Goal: Information Seeking & Learning: Learn about a topic

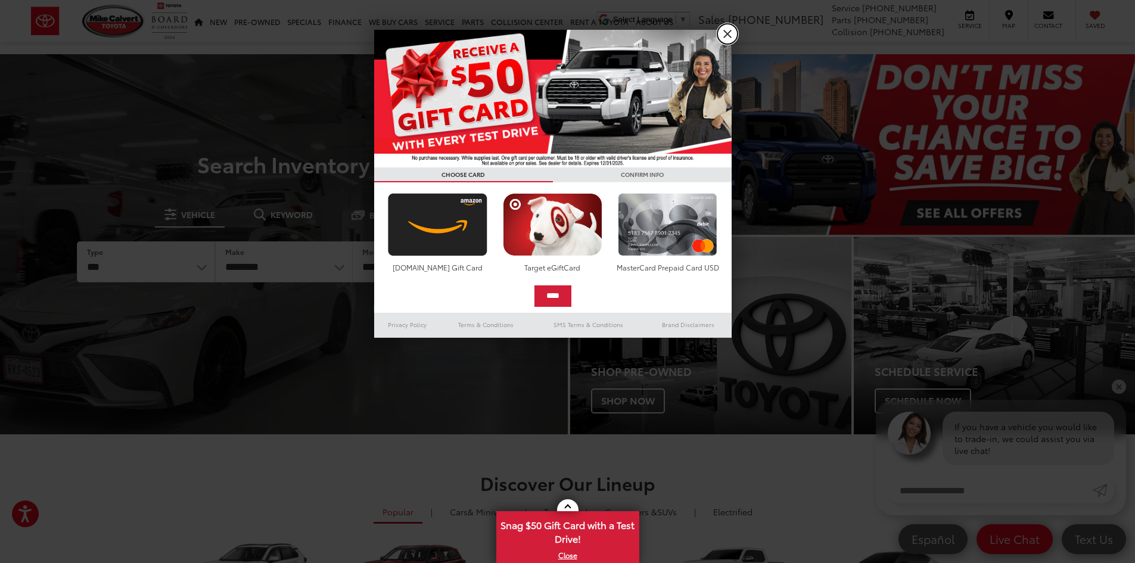
click at [723, 37] on link "X" at bounding box center [728, 34] width 20 height 20
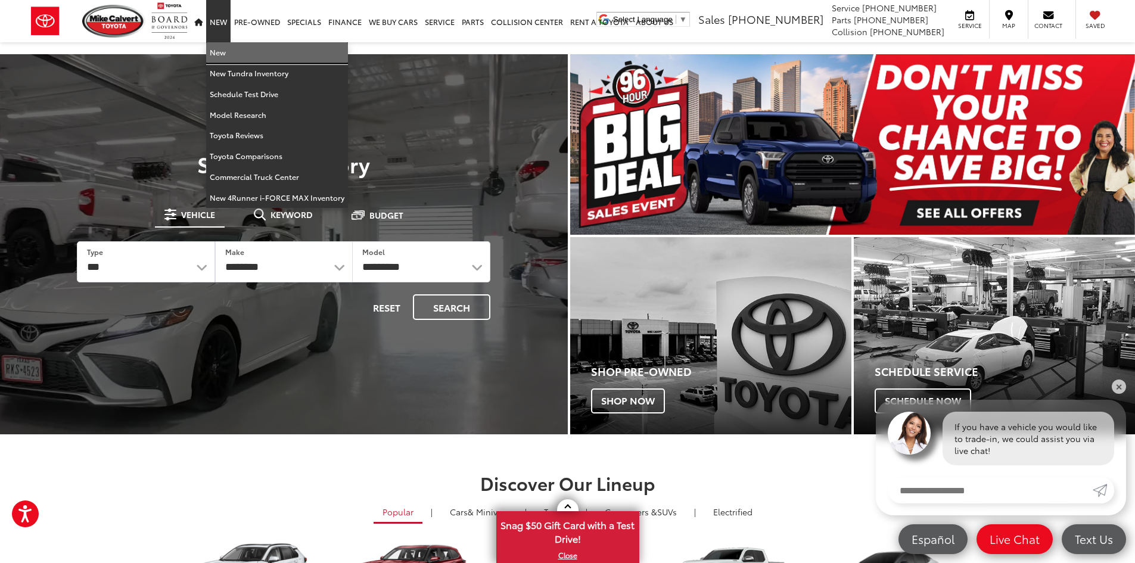
click at [215, 53] on link "New" at bounding box center [277, 52] width 142 height 21
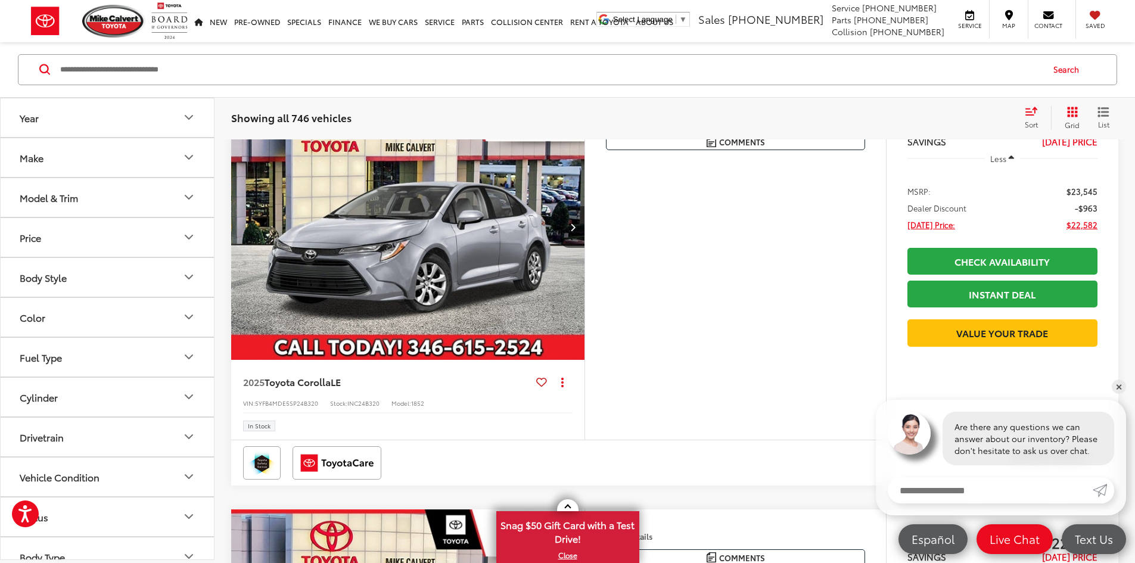
click at [56, 198] on div "Model & Trim" at bounding box center [49, 197] width 58 height 11
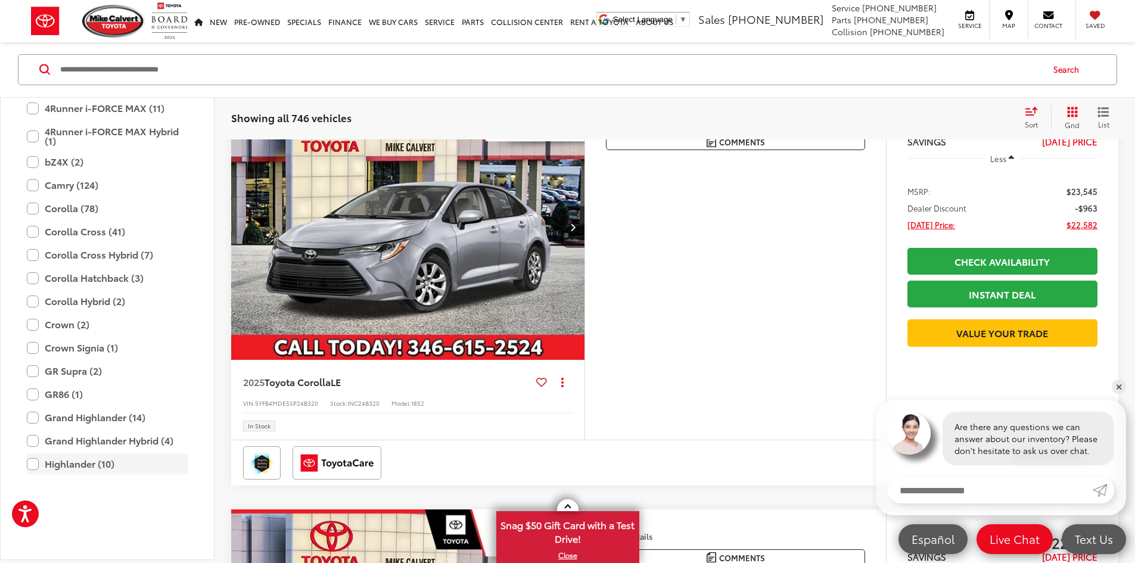
scroll to position [179, 0]
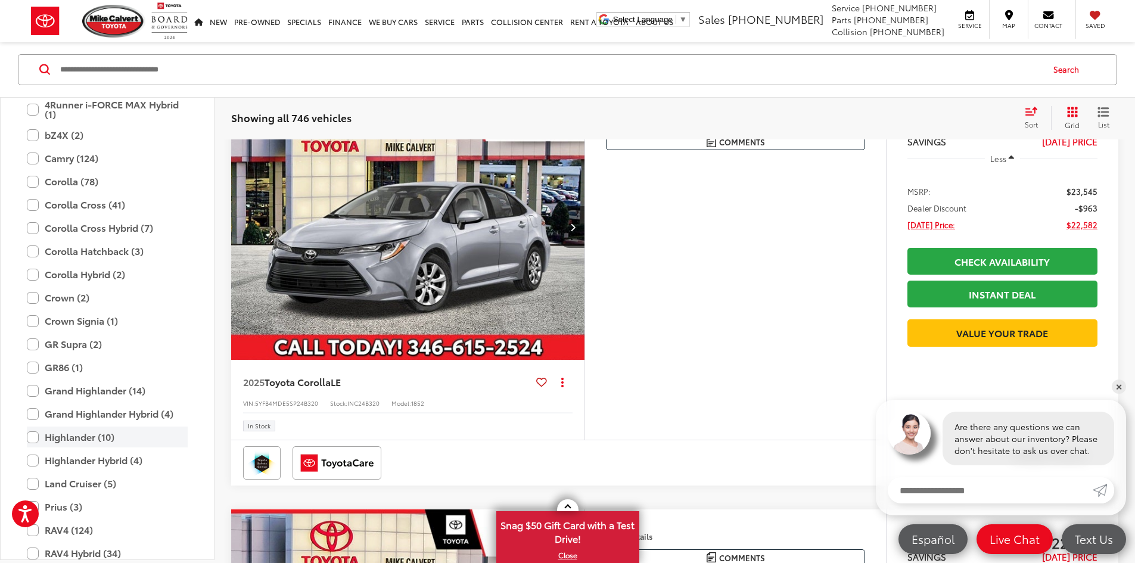
click at [85, 442] on label "Highlander (10)" at bounding box center [107, 437] width 161 height 21
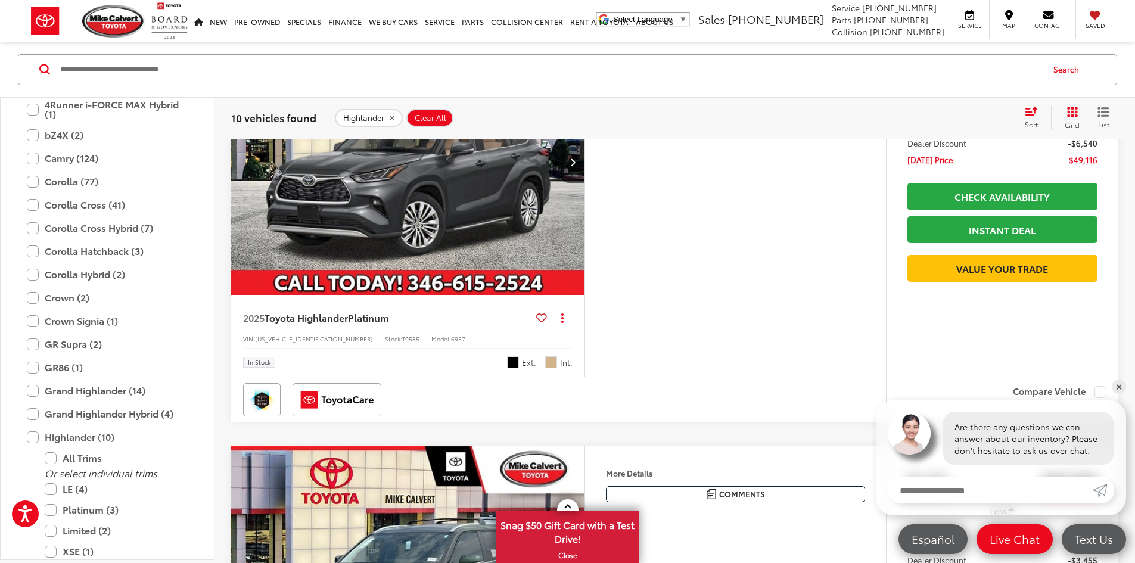
scroll to position [667, 0]
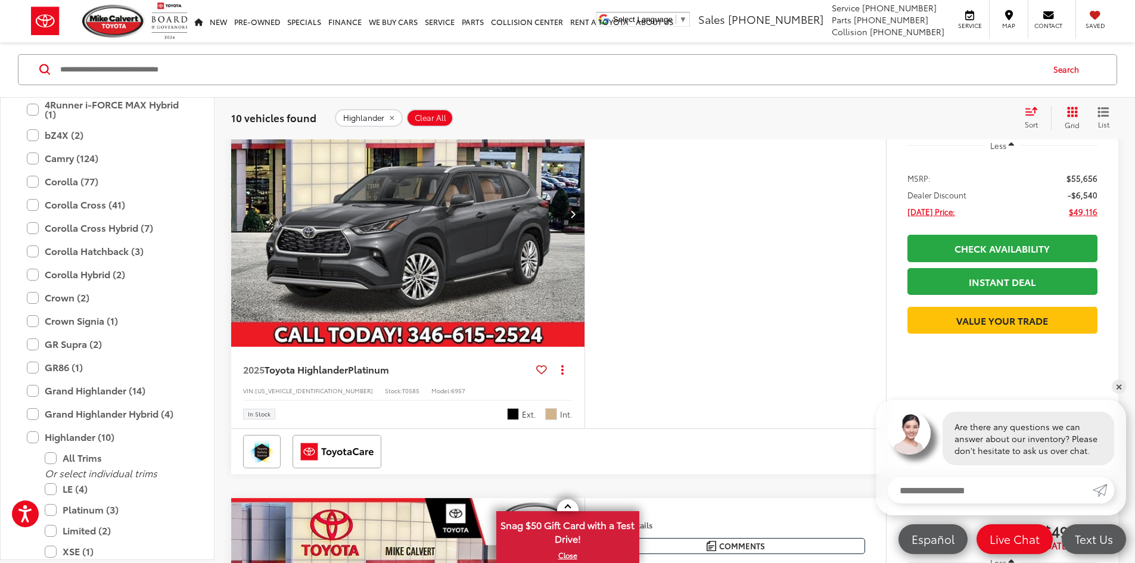
click at [585, 235] on button "Next image" at bounding box center [573, 214] width 24 height 42
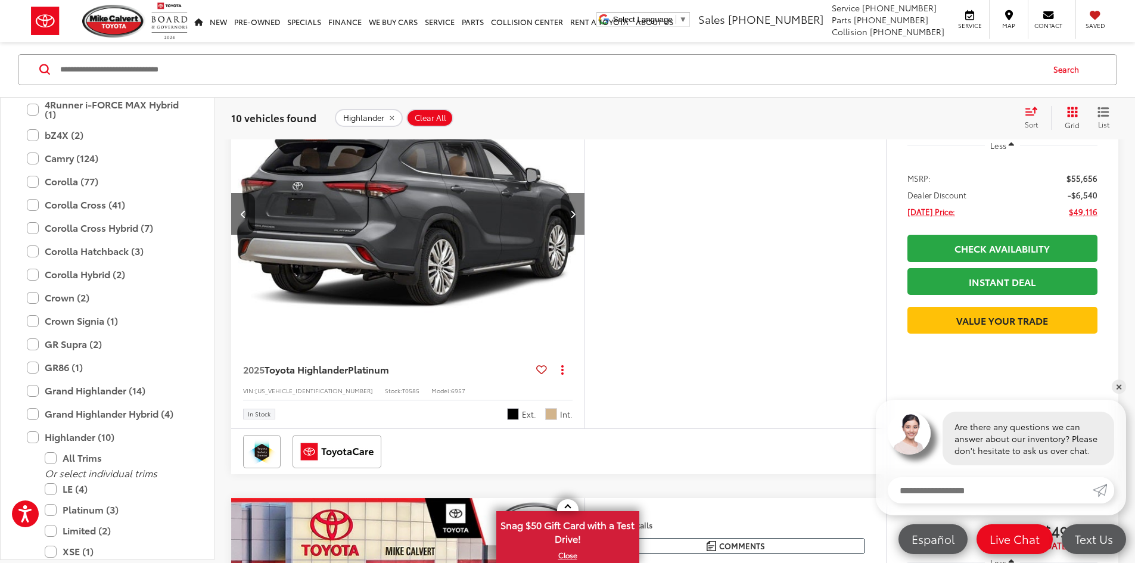
click at [576, 218] on icon "Next image" at bounding box center [572, 214] width 5 height 8
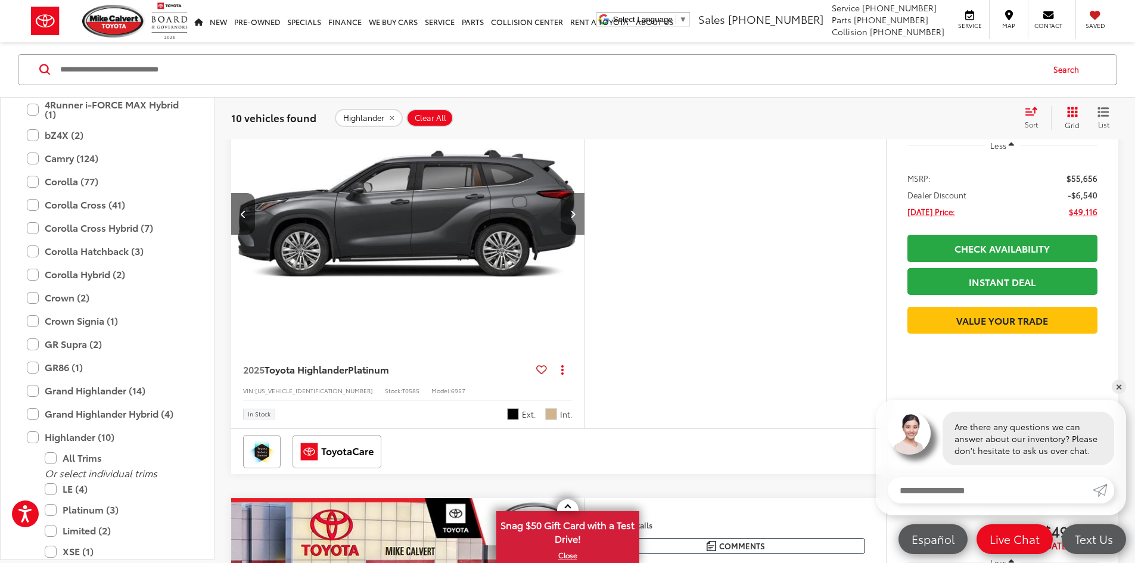
click at [585, 235] on button "Next image" at bounding box center [573, 214] width 24 height 42
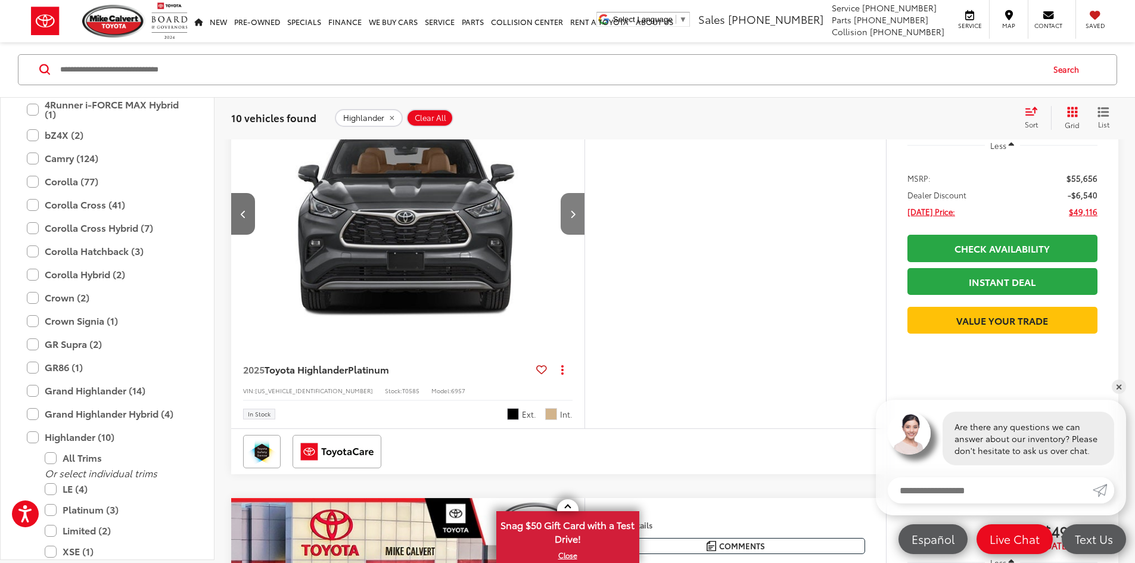
scroll to position [0, 1356]
click at [585, 235] on button "Next image" at bounding box center [573, 214] width 24 height 42
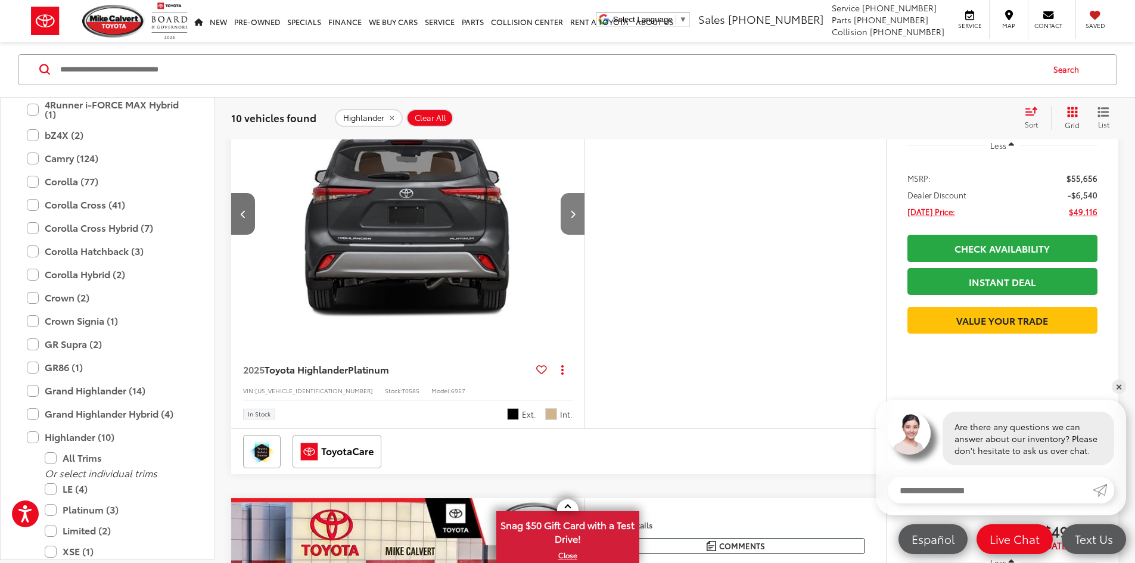
scroll to position [0, 1808]
click at [585, 235] on button "Next image" at bounding box center [573, 214] width 24 height 42
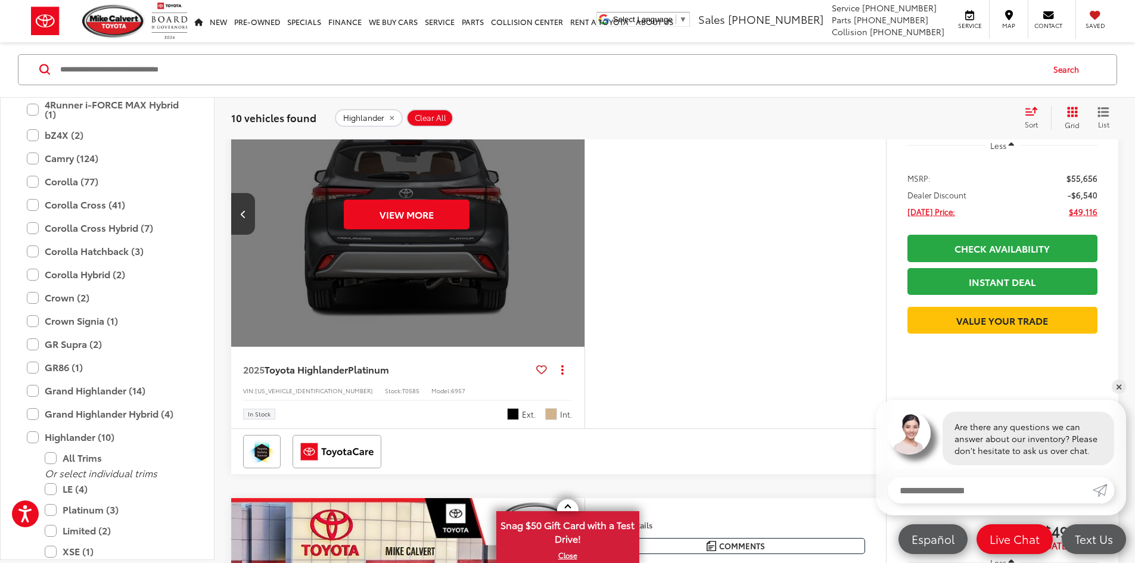
scroll to position [0, 2260]
click at [584, 328] on div "View More" at bounding box center [406, 214] width 355 height 266
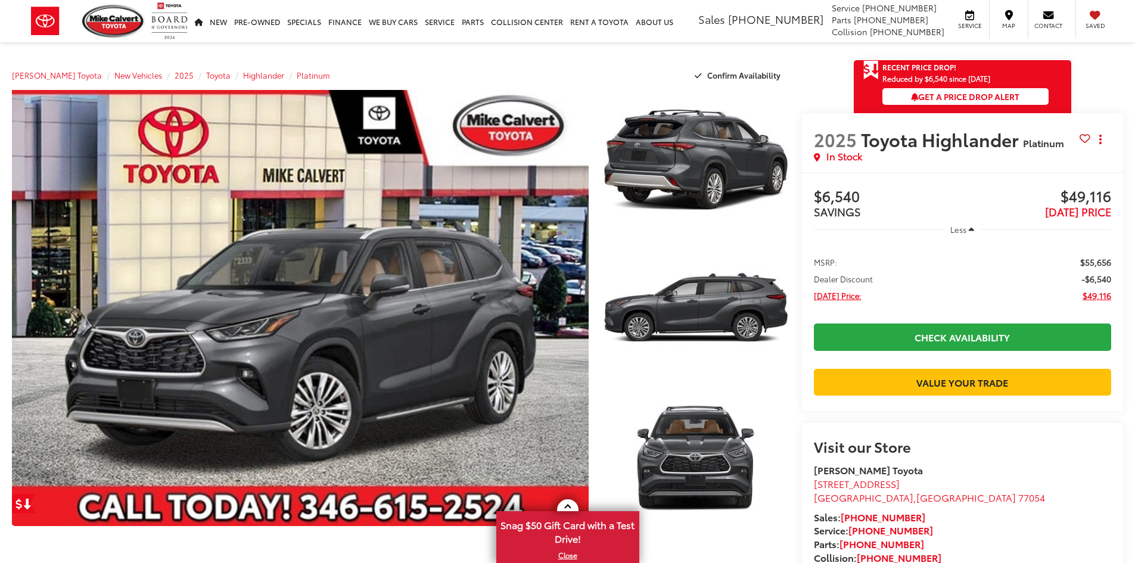
scroll to position [238, 0]
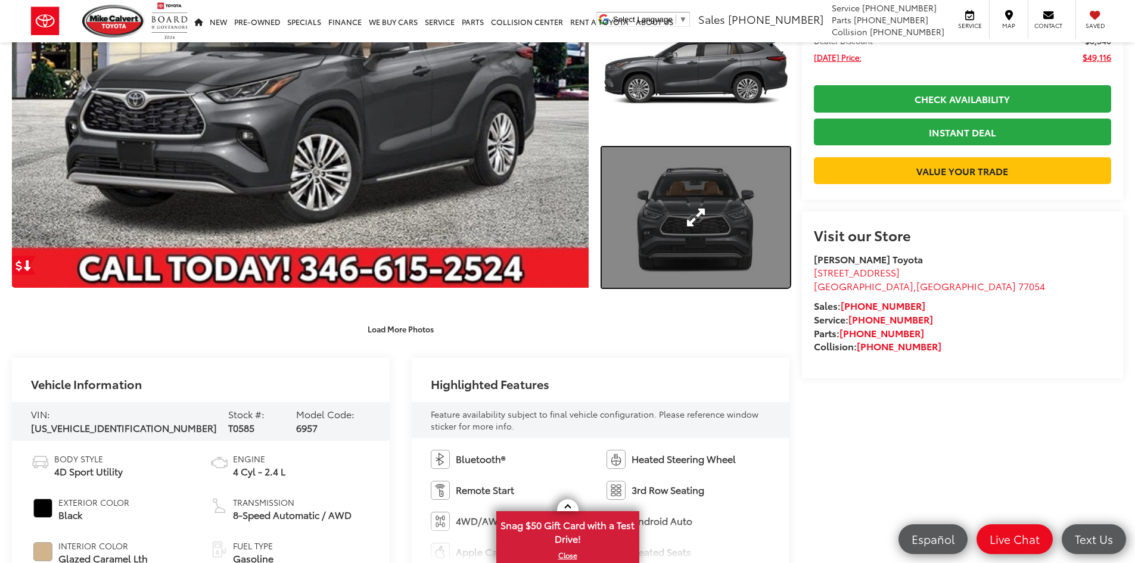
click at [699, 237] on link "Expand Photo 3" at bounding box center [696, 217] width 188 height 141
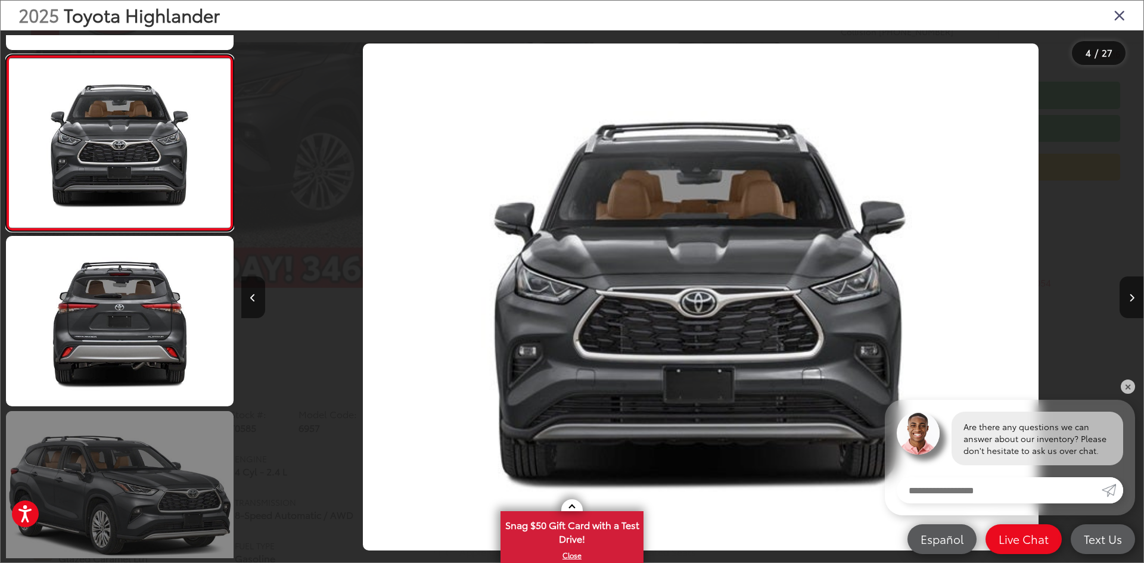
scroll to position [0, 2707]
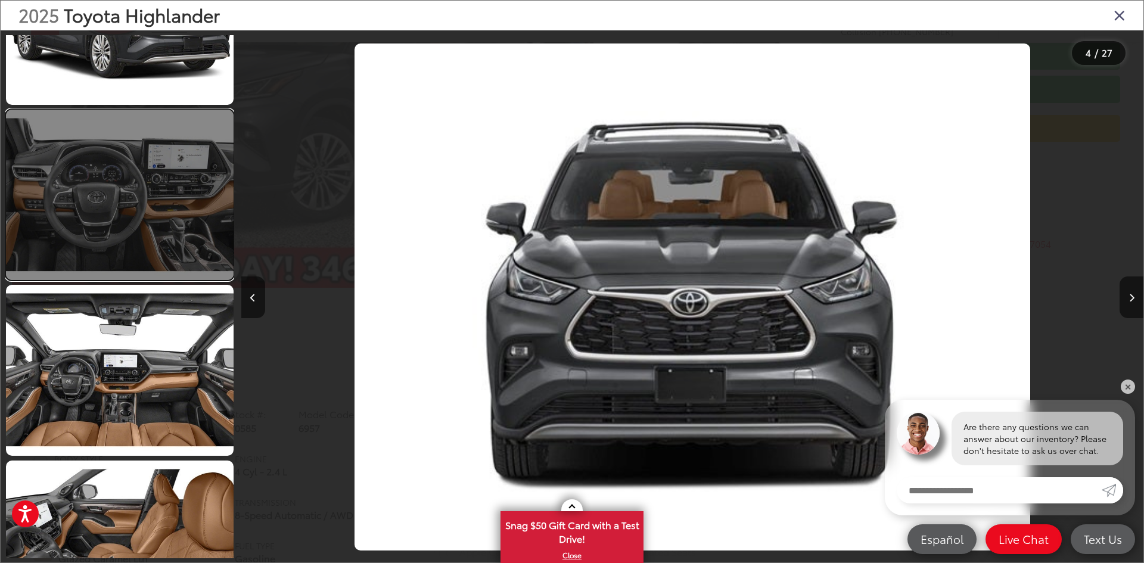
click at [136, 186] on link at bounding box center [120, 195] width 228 height 170
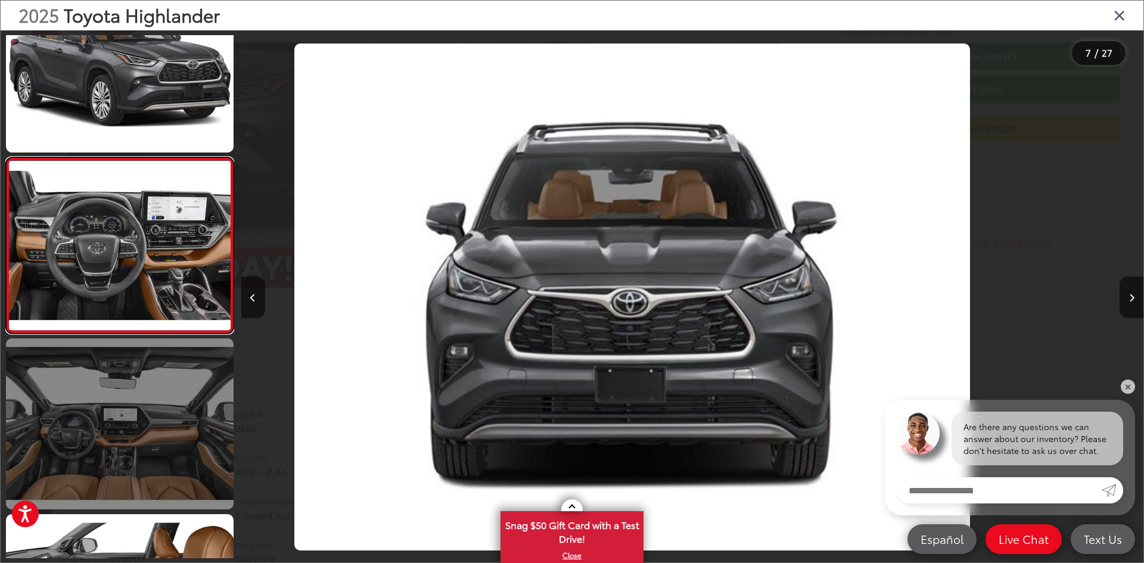
scroll to position [914, 0]
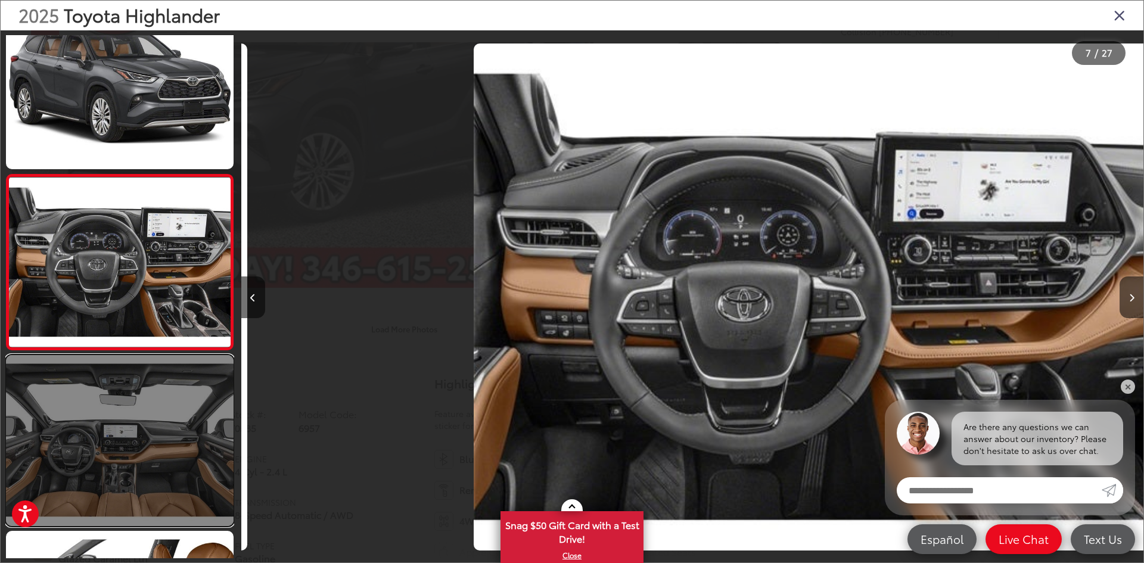
click at [166, 427] on link at bounding box center [120, 440] width 228 height 170
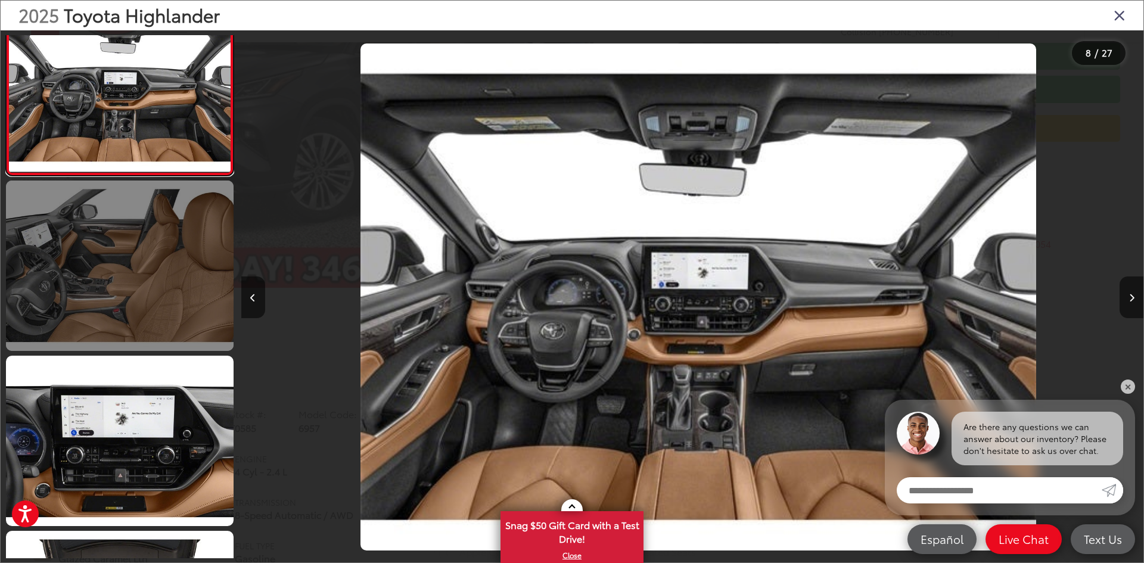
scroll to position [0, 6318]
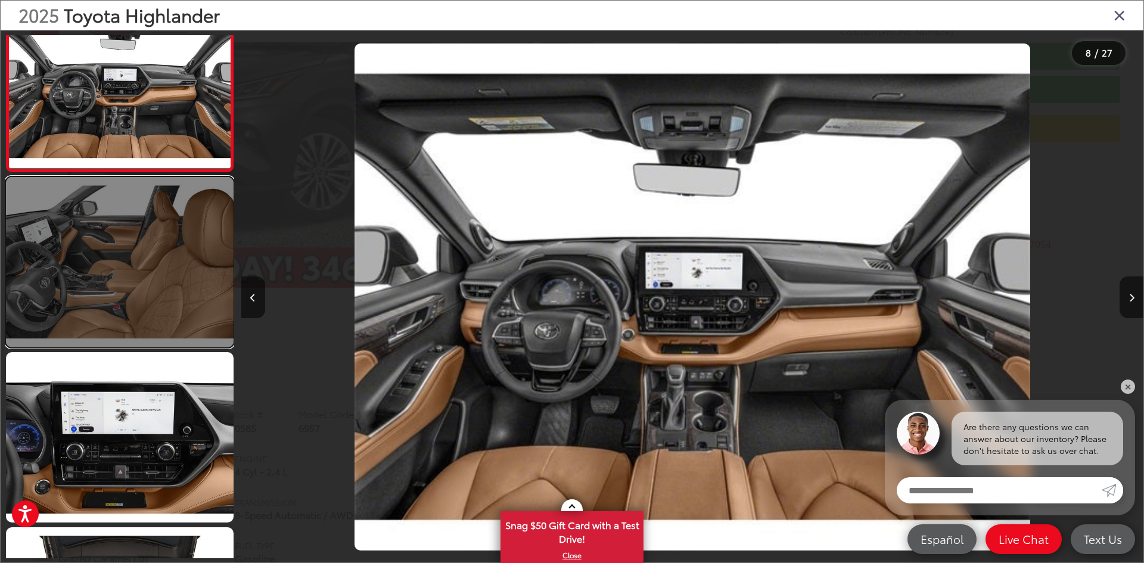
click at [161, 301] on link at bounding box center [120, 262] width 228 height 170
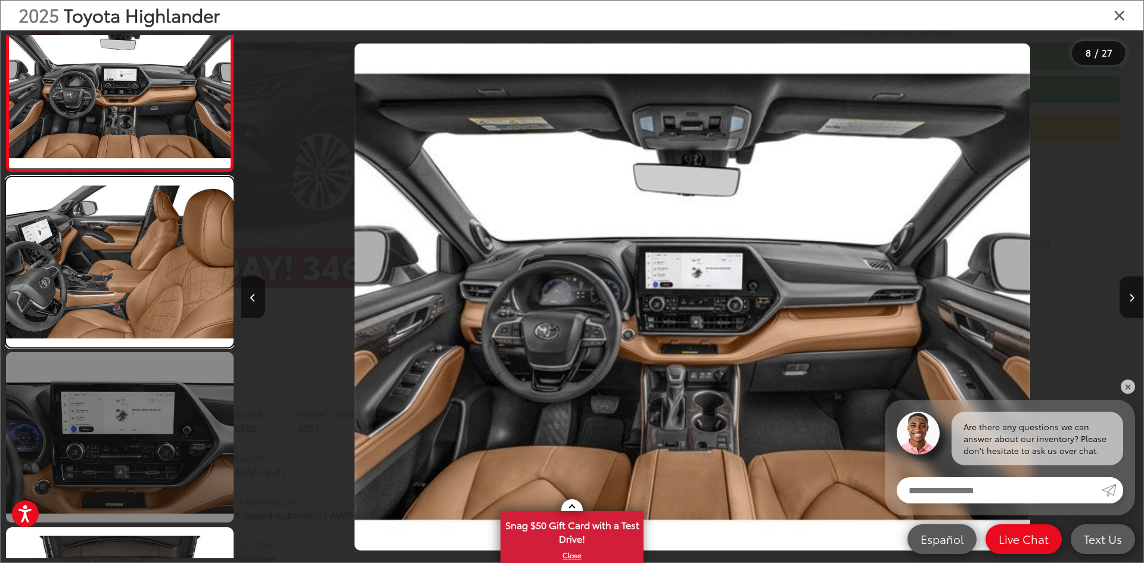
scroll to position [1265, 0]
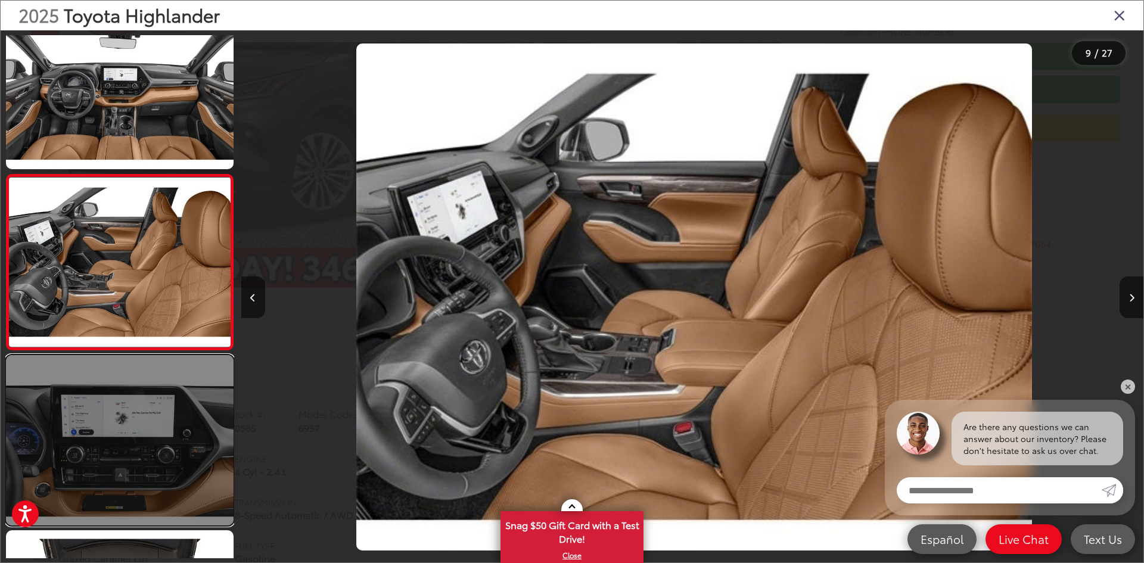
click at [159, 405] on link at bounding box center [120, 440] width 228 height 170
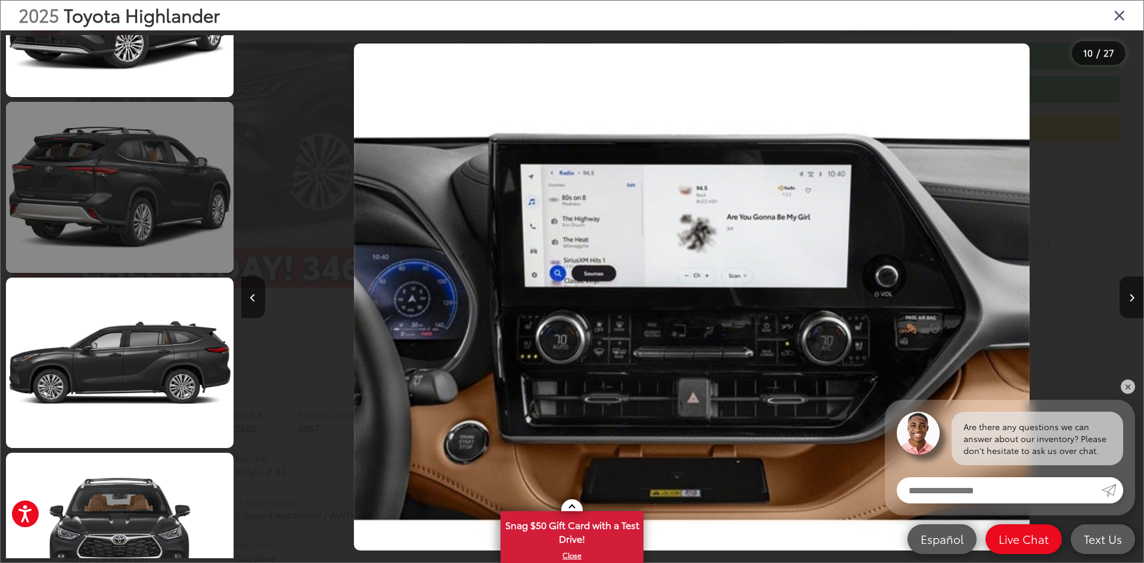
scroll to position [2393, 0]
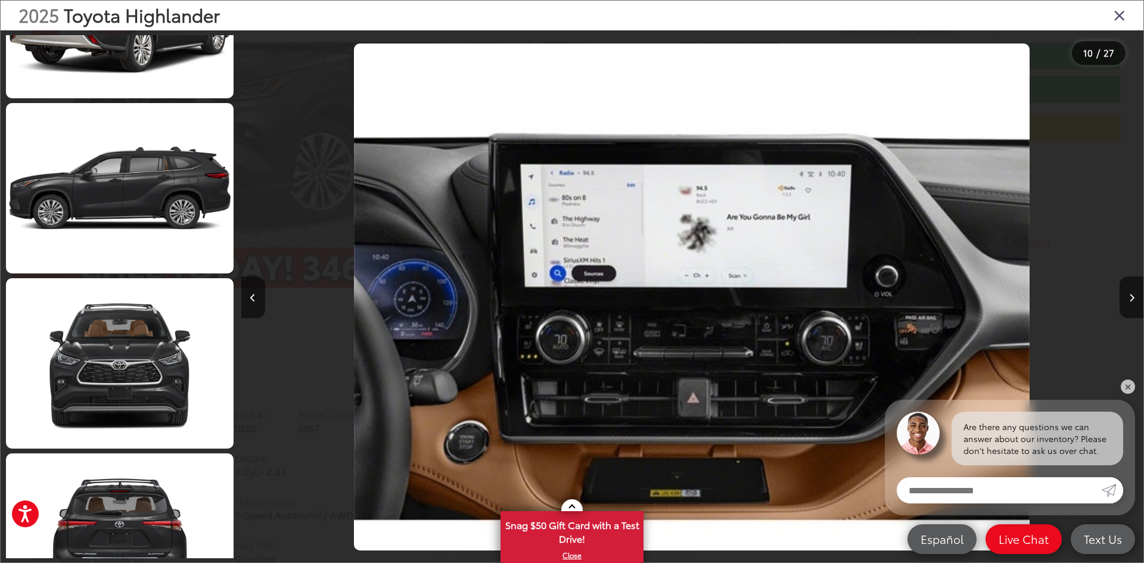
click at [1121, 14] on icon "Close gallery" at bounding box center [1120, 14] width 12 height 15
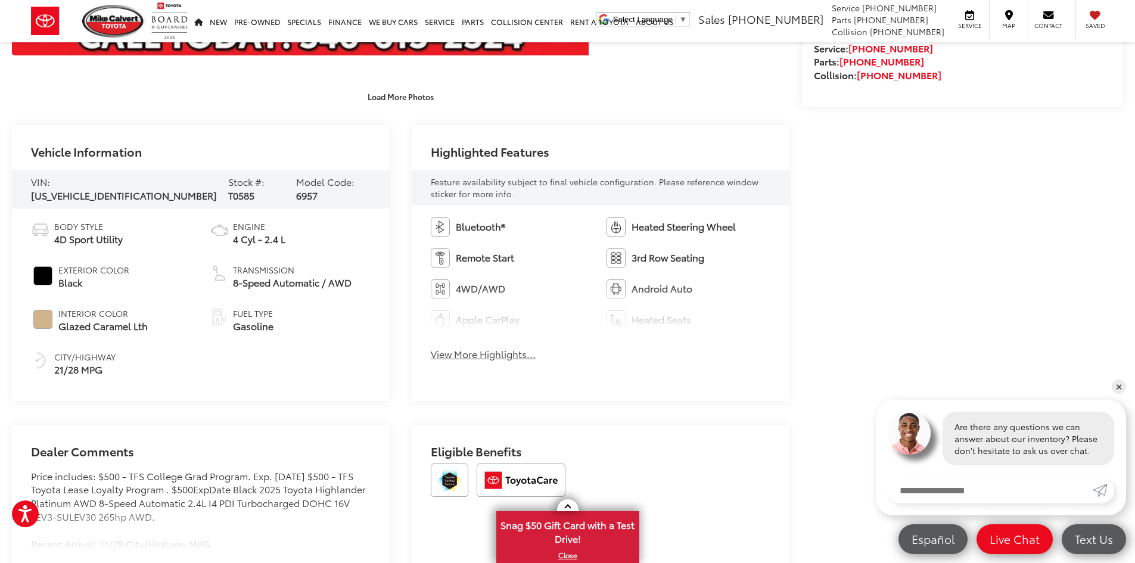
scroll to position [477, 0]
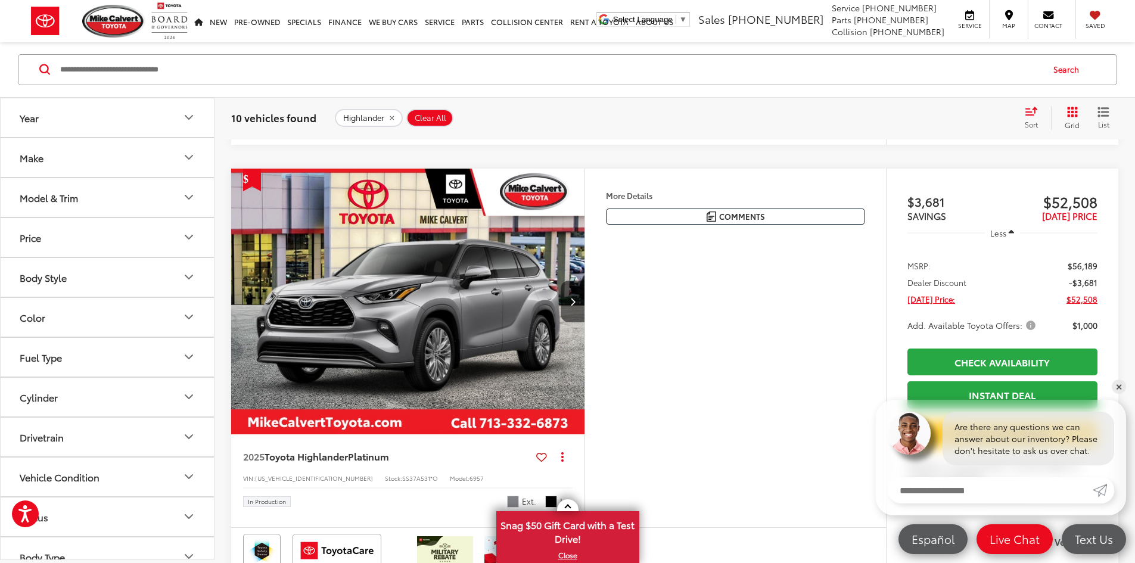
scroll to position [3826, 0]
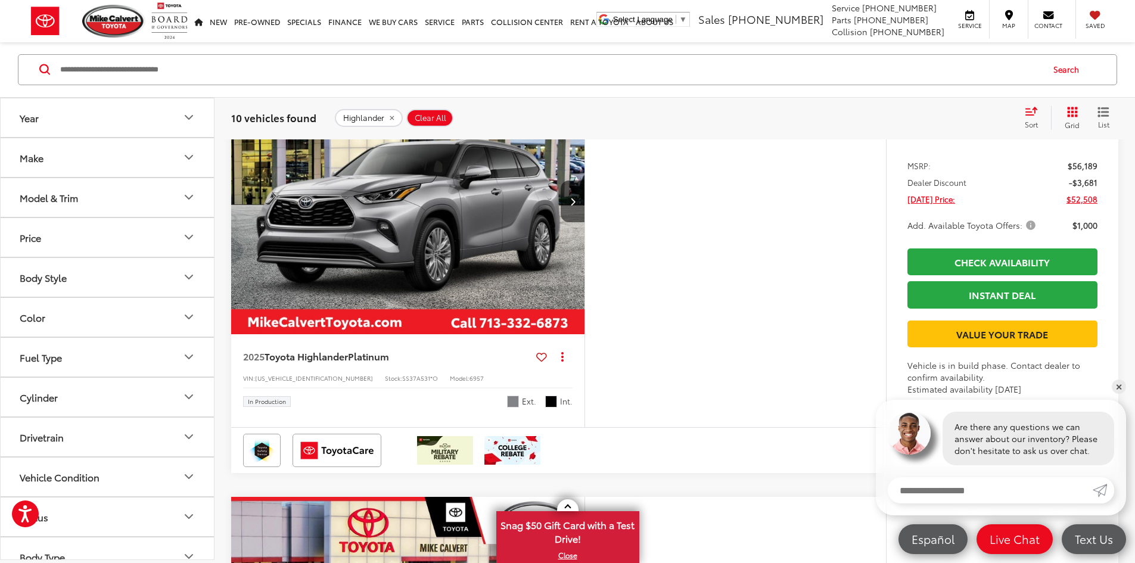
click at [671, 39] on div at bounding box center [558, 21] width 631 height 33
